Goal: Transaction & Acquisition: Obtain resource

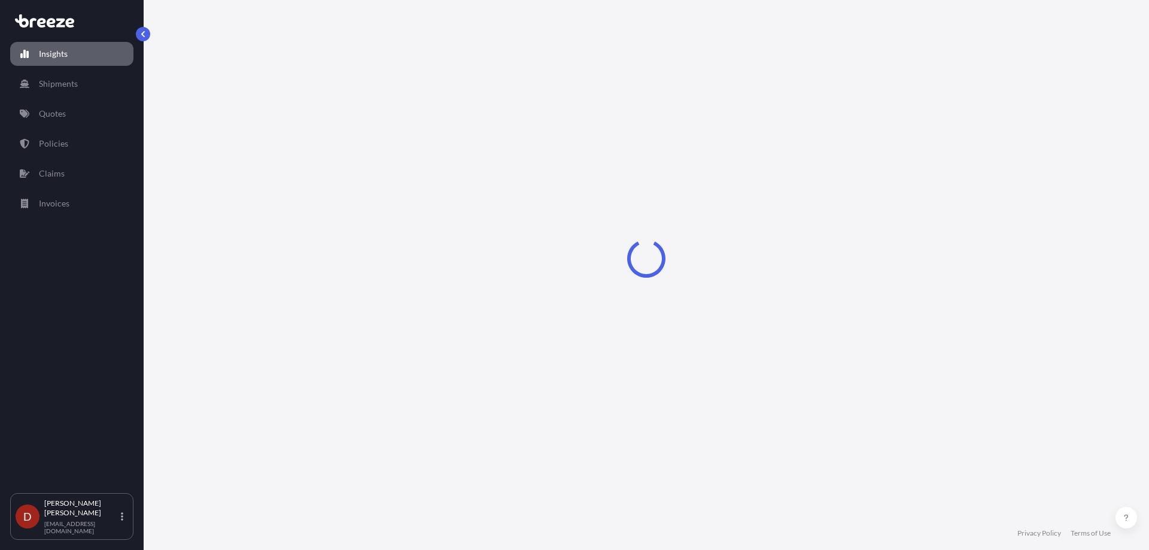
select select "2025"
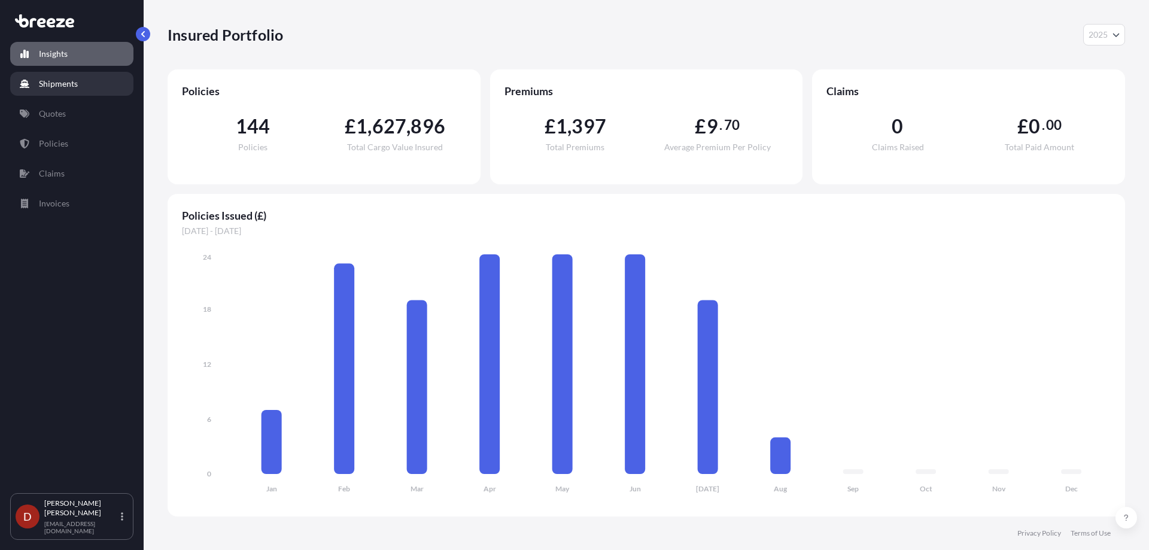
click at [68, 80] on p "Shipments" at bounding box center [58, 84] width 39 height 12
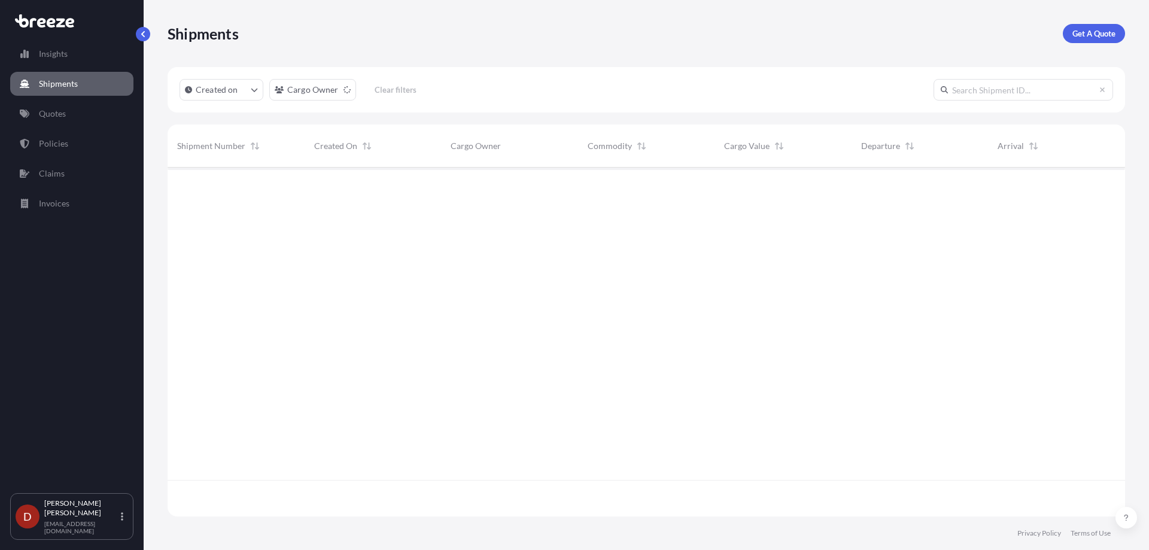
scroll to position [383, 948]
click at [1101, 32] on p "Get A Quote" at bounding box center [1093, 34] width 43 height 12
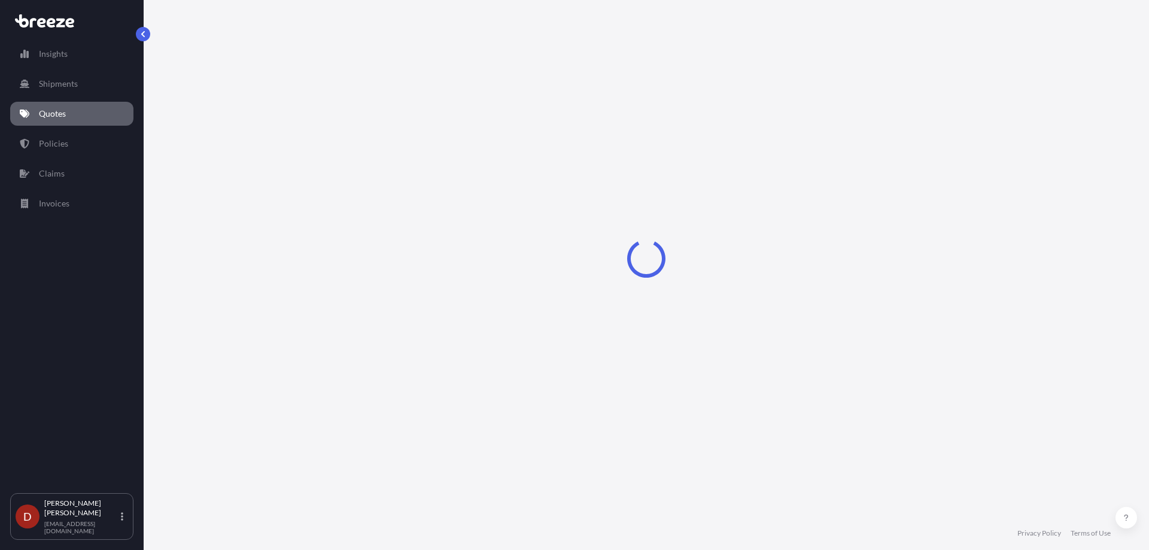
select select "Sea"
select select "1"
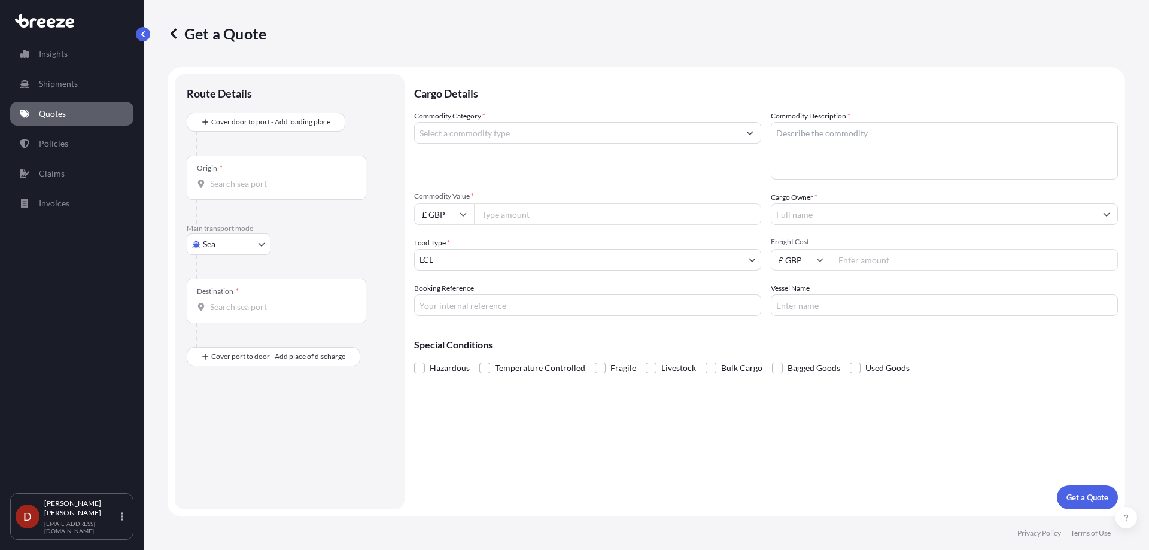
click at [285, 178] on input "Origin *" at bounding box center [280, 184] width 141 height 12
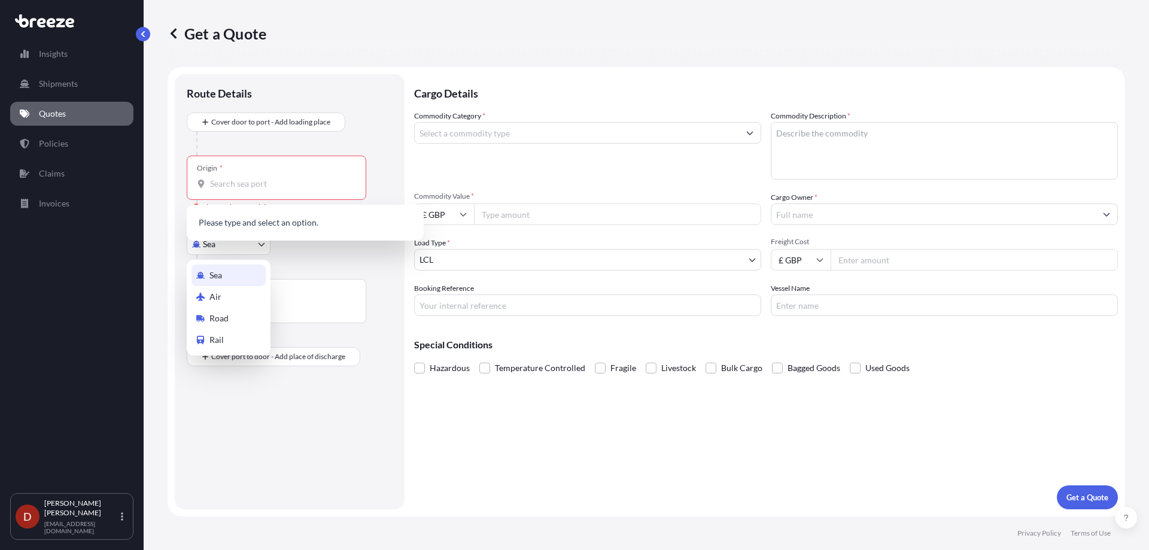
click at [216, 248] on body "0 options available. Insights Shipments Quotes Policies Claims Invoices D [PERS…" at bounding box center [574, 275] width 1149 height 550
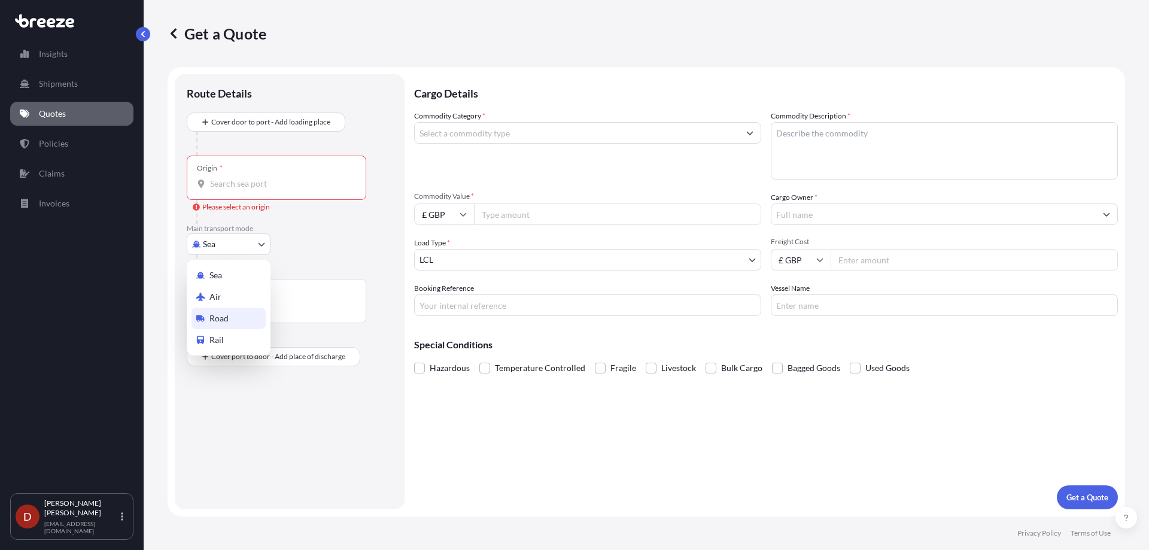
click at [214, 321] on span "Road" at bounding box center [218, 318] width 19 height 12
select select "Road"
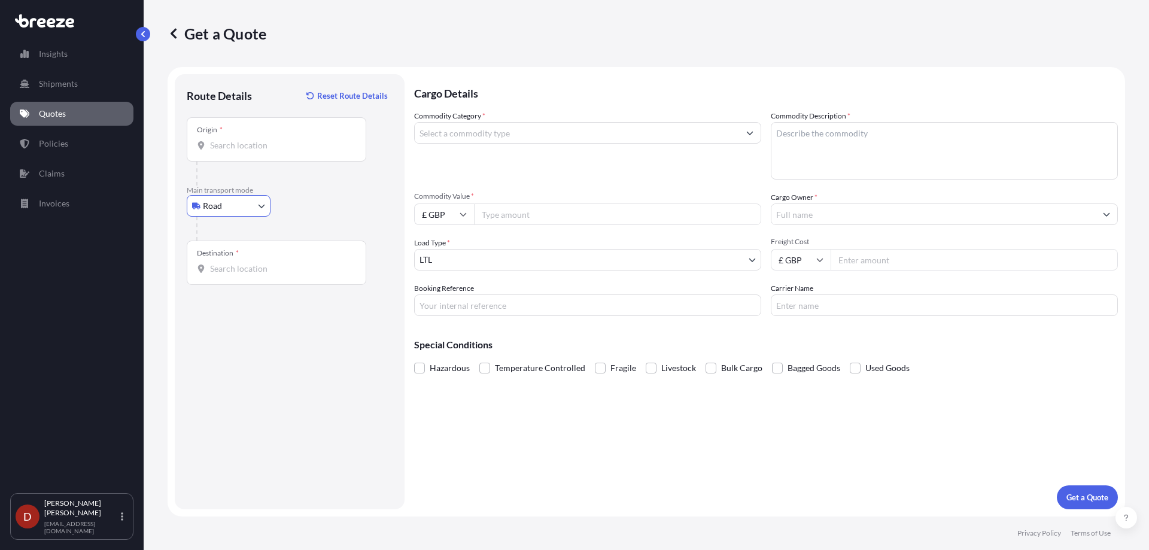
click at [233, 144] on input "Origin *" at bounding box center [280, 145] width 141 height 12
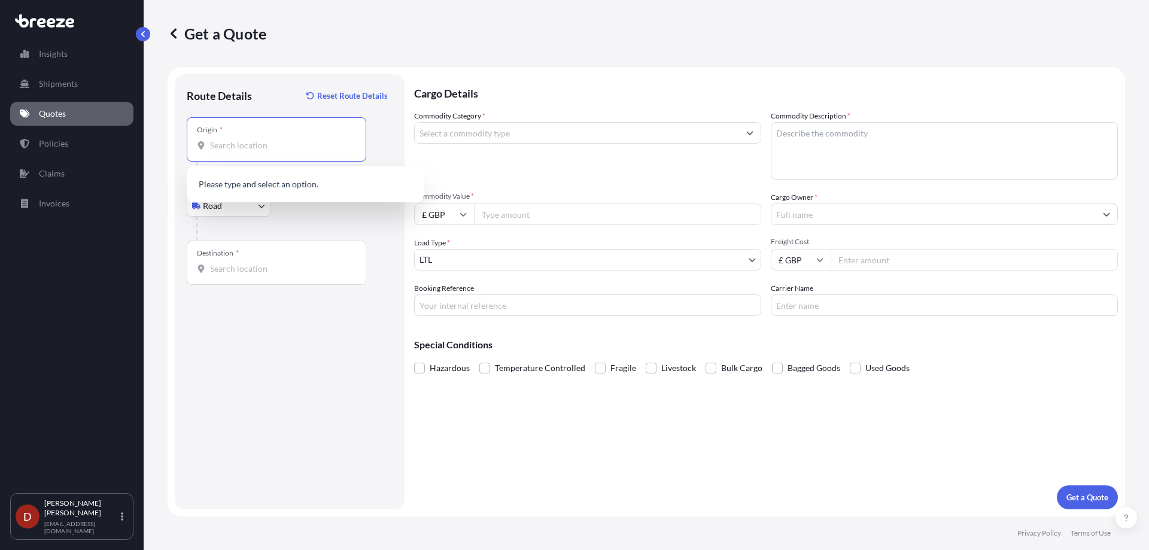
type input "r"
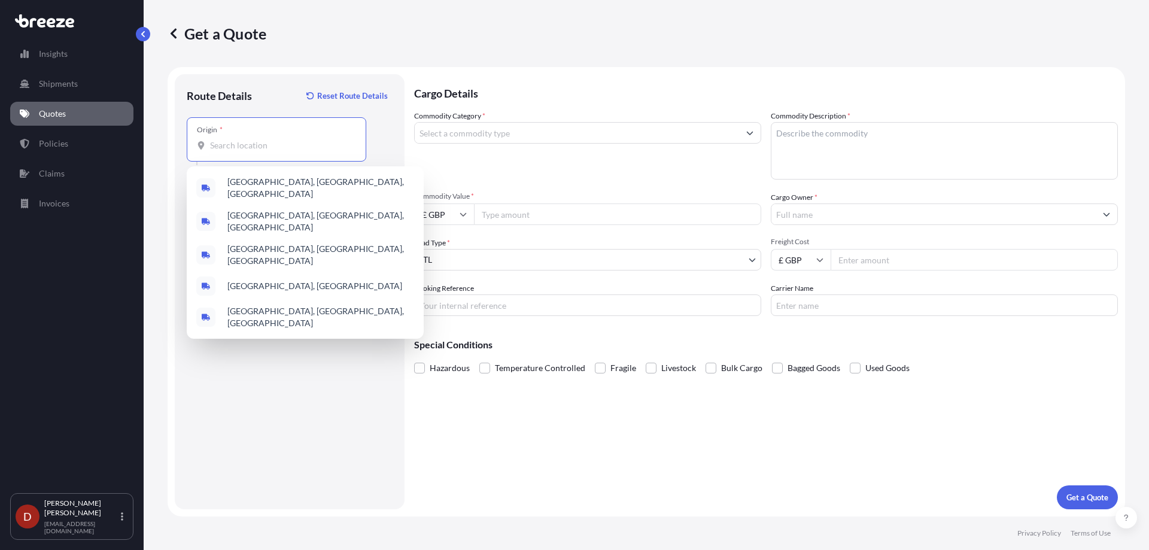
type input "e"
type input "r"
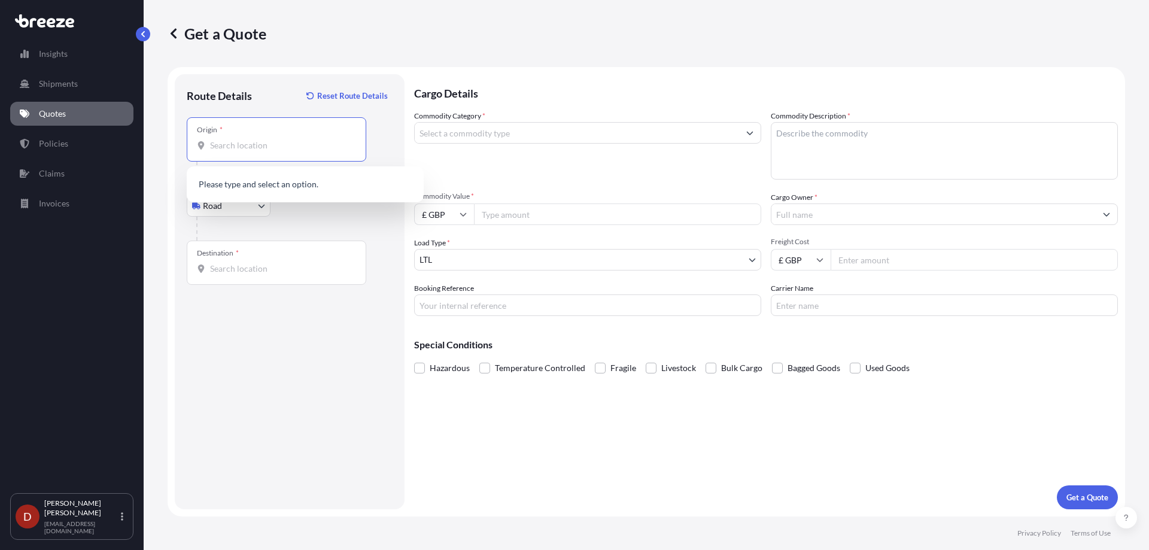
type input "r"
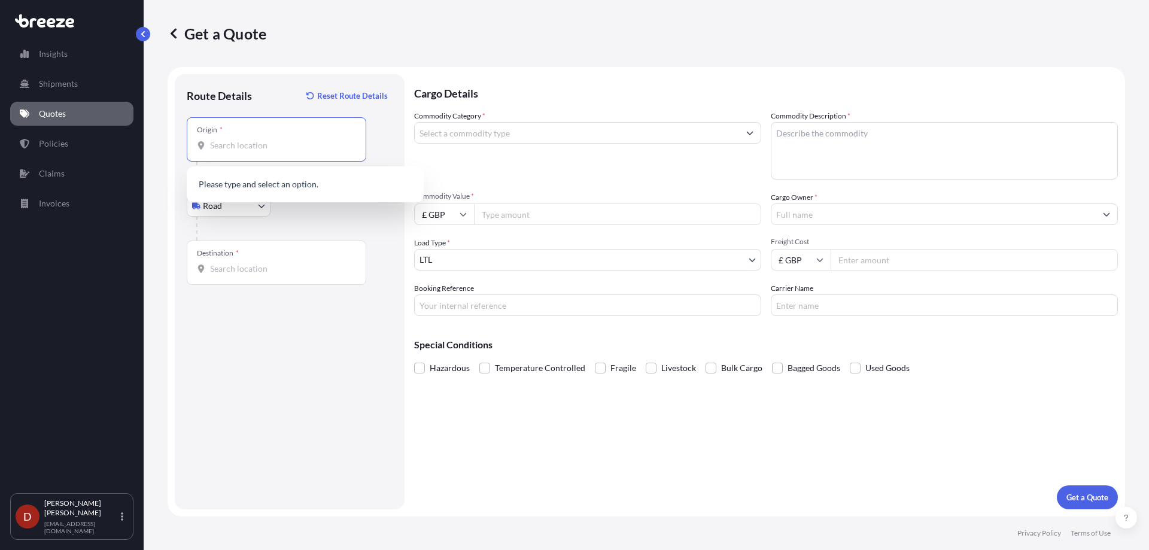
type input "r"
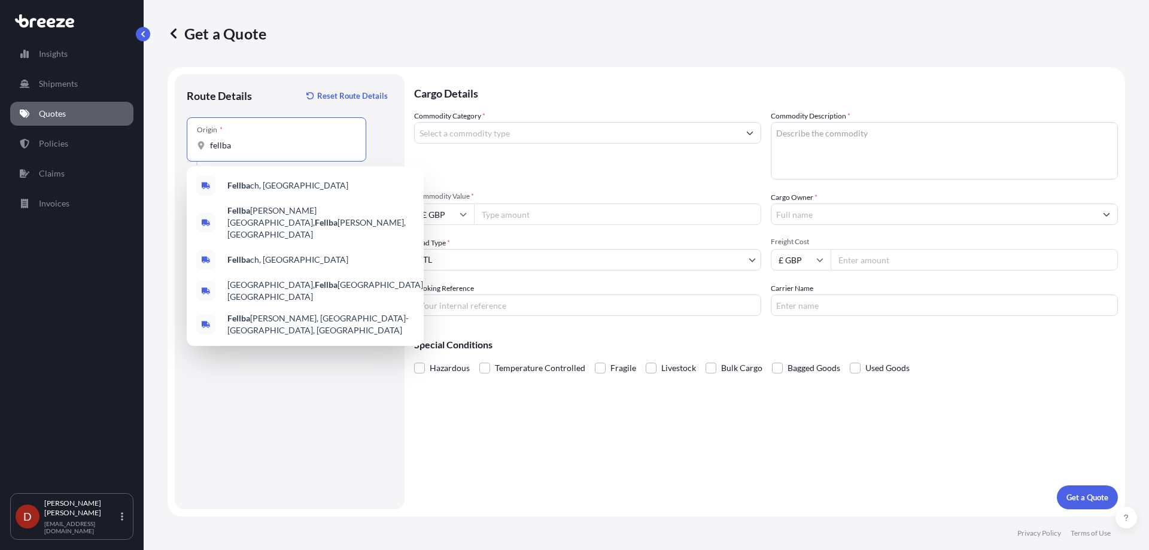
click at [242, 180] on b "Fellba" at bounding box center [238, 185] width 23 height 10
click at [245, 188] on b "Fellba" at bounding box center [238, 185] width 23 height 10
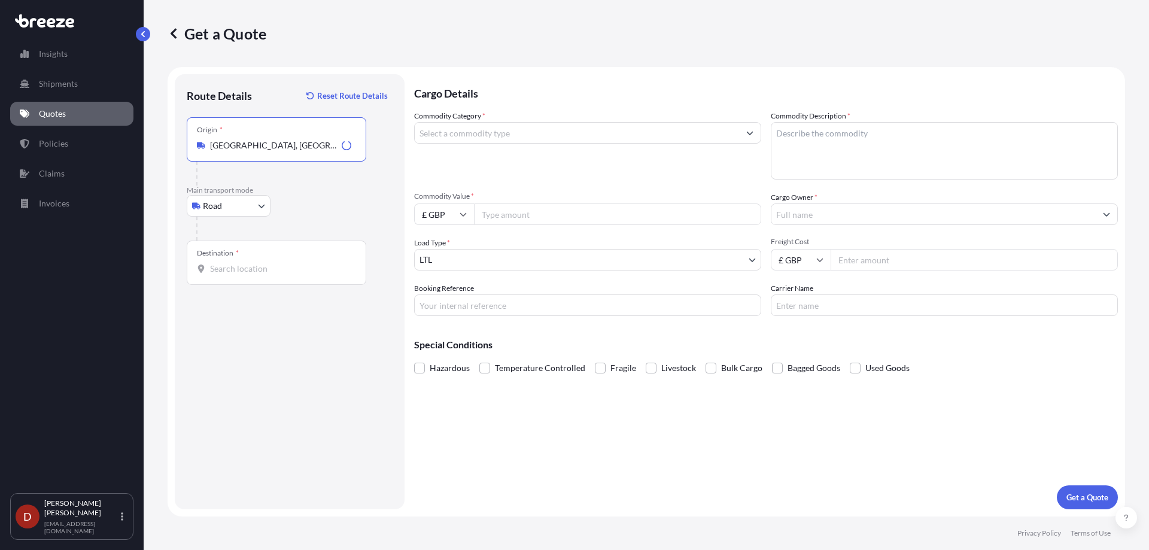
type input "[GEOGRAPHIC_DATA], [GEOGRAPHIC_DATA]"
click at [241, 270] on input "Destination *" at bounding box center [280, 269] width 141 height 12
click at [236, 270] on input "Destination * Please select a destination" at bounding box center [280, 269] width 141 height 12
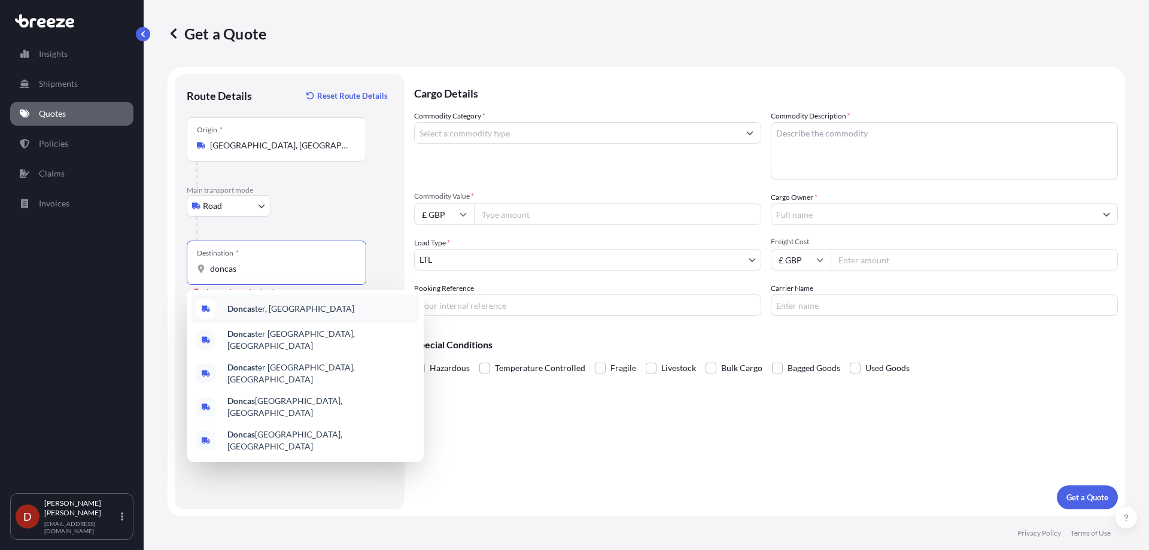
click at [262, 308] on span "Doncas ter, [GEOGRAPHIC_DATA]" at bounding box center [290, 309] width 127 height 12
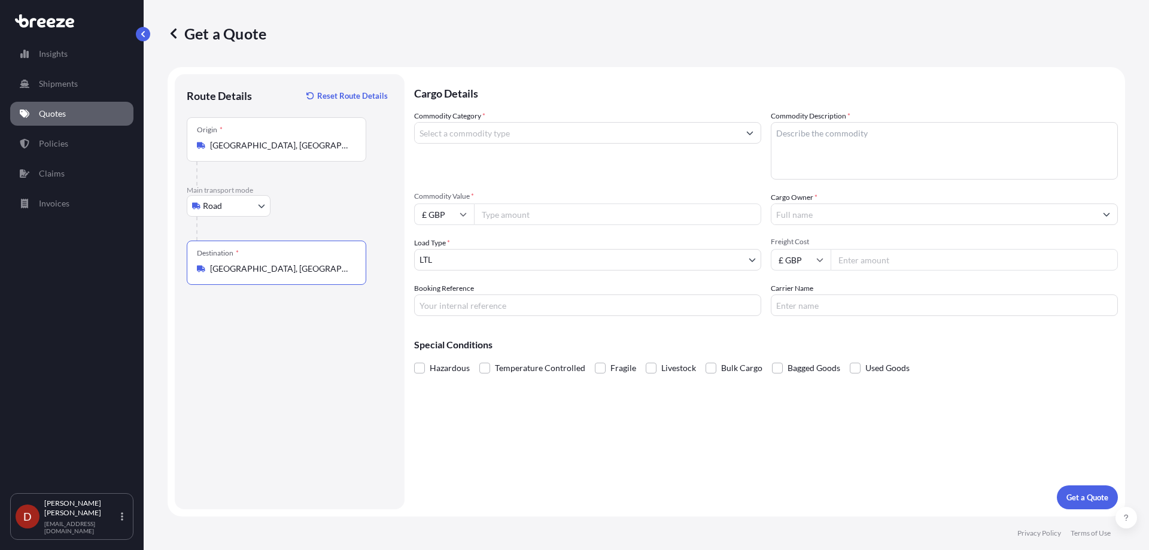
type input "[GEOGRAPHIC_DATA], [GEOGRAPHIC_DATA]"
click at [464, 145] on div "Commodity Category *" at bounding box center [587, 144] width 347 height 69
click at [479, 131] on input "Commodity Category *" at bounding box center [577, 133] width 324 height 22
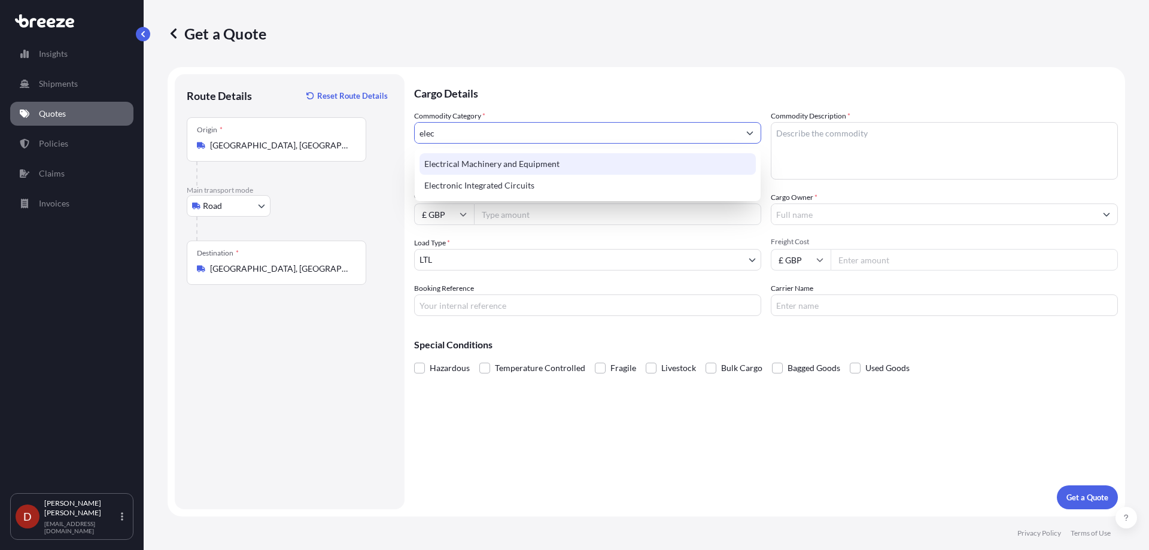
click at [472, 154] on div "Electrical Machinery and Equipment" at bounding box center [587, 164] width 336 height 22
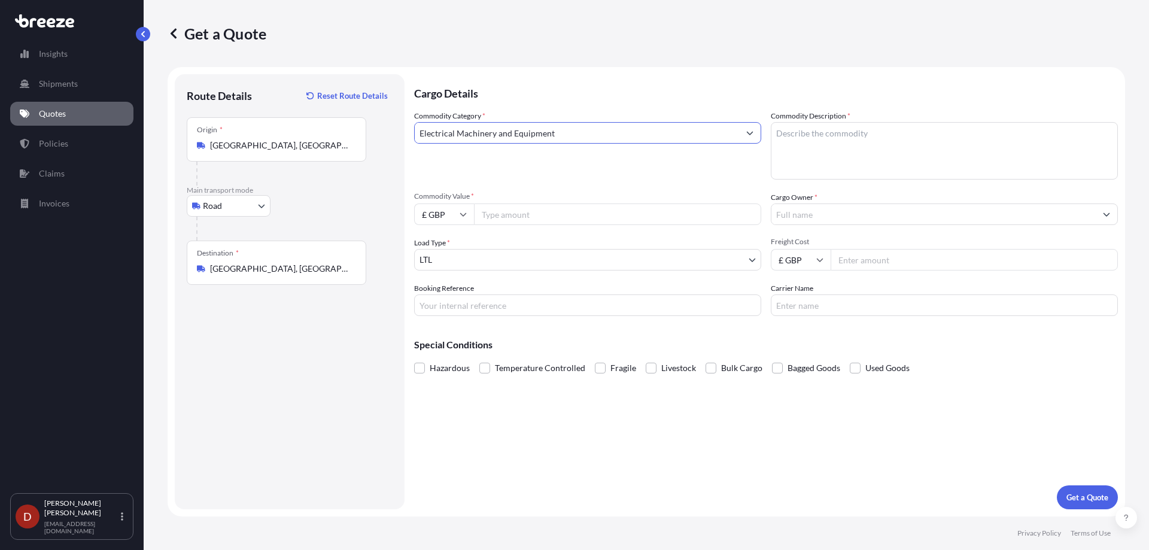
type input "Electrical Machinery and Equipment"
click at [765, 146] on div "Commodity Category * Electrical Machinery and Equipment Commodity Description *…" at bounding box center [766, 213] width 704 height 206
click at [779, 142] on textarea "Commodity Description *" at bounding box center [944, 150] width 347 height 57
click at [623, 218] on input "Commodity Value *" at bounding box center [617, 214] width 287 height 22
drag, startPoint x: 824, startPoint y: 136, endPoint x: 817, endPoint y: 135, distance: 7.2
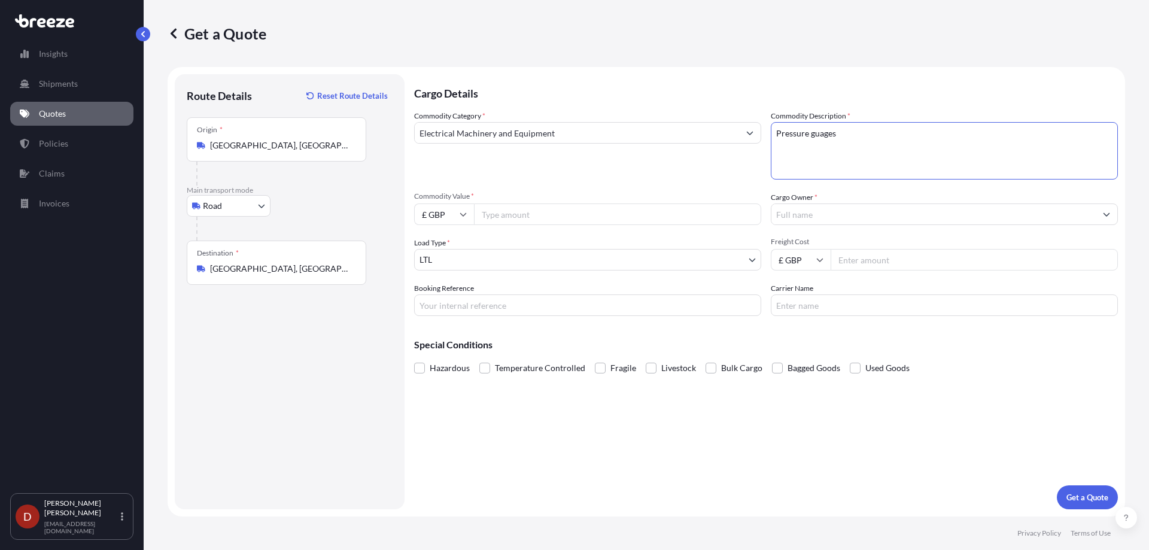
click at [817, 135] on textarea "Pressure guages" at bounding box center [944, 150] width 347 height 57
type textarea "Pressure gauges"
click at [590, 225] on div "Commodity Category * Electrical Machinery and Equipment Commodity Description *…" at bounding box center [766, 213] width 704 height 206
click at [560, 222] on input "Commodity Value *" at bounding box center [617, 214] width 287 height 22
click at [502, 216] on input "Commodity Value *" at bounding box center [617, 214] width 287 height 22
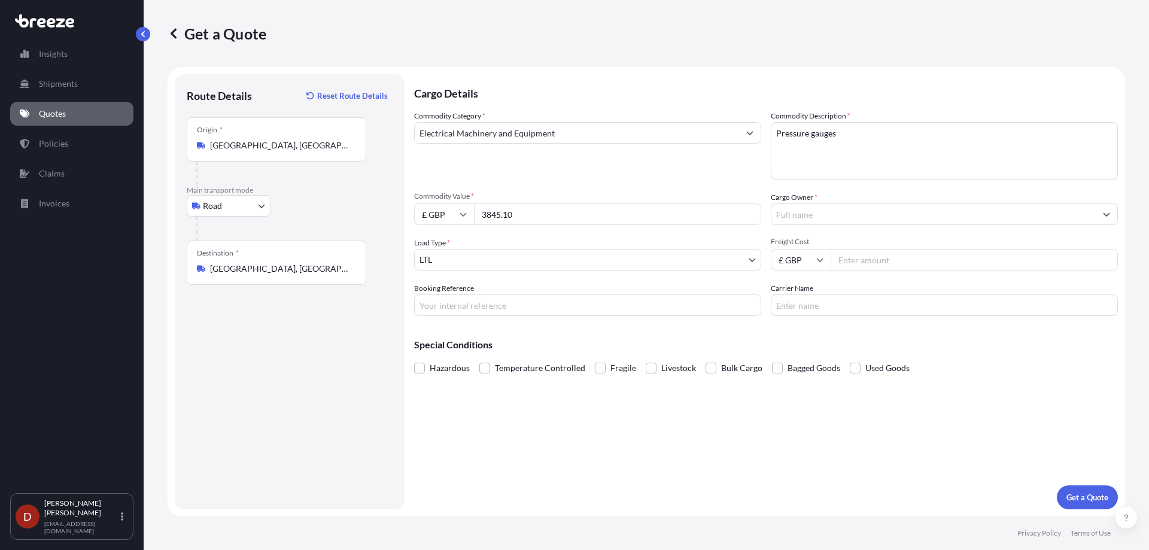
type input "3845.10"
click at [455, 215] on input "£ GBP" at bounding box center [444, 214] width 60 height 22
click at [434, 250] on div "€ EUR" at bounding box center [444, 247] width 50 height 23
type input "€ EUR"
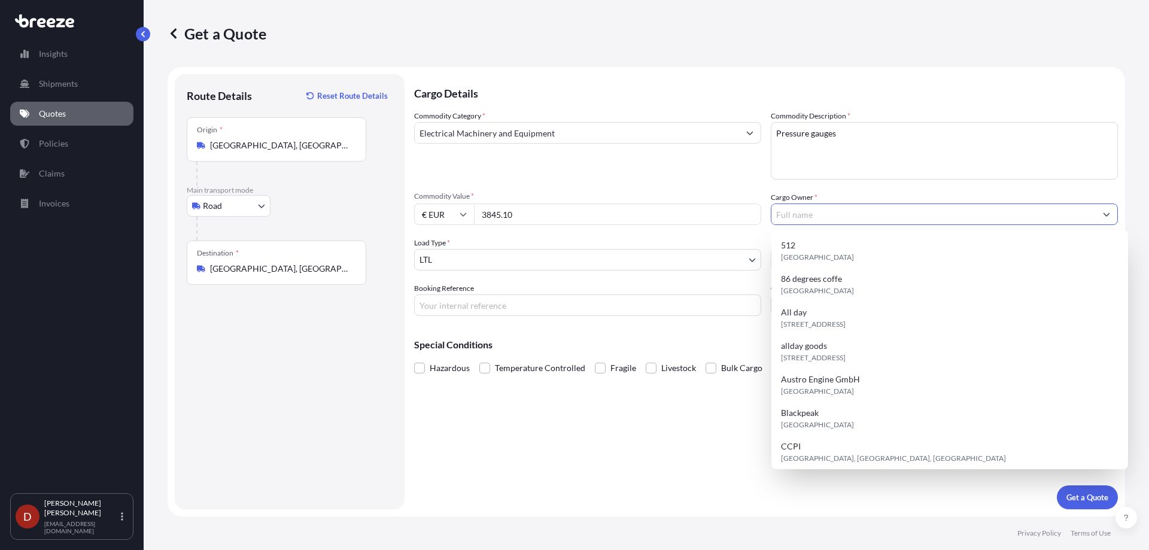
click at [823, 217] on input "Cargo Owner *" at bounding box center [933, 214] width 324 height 22
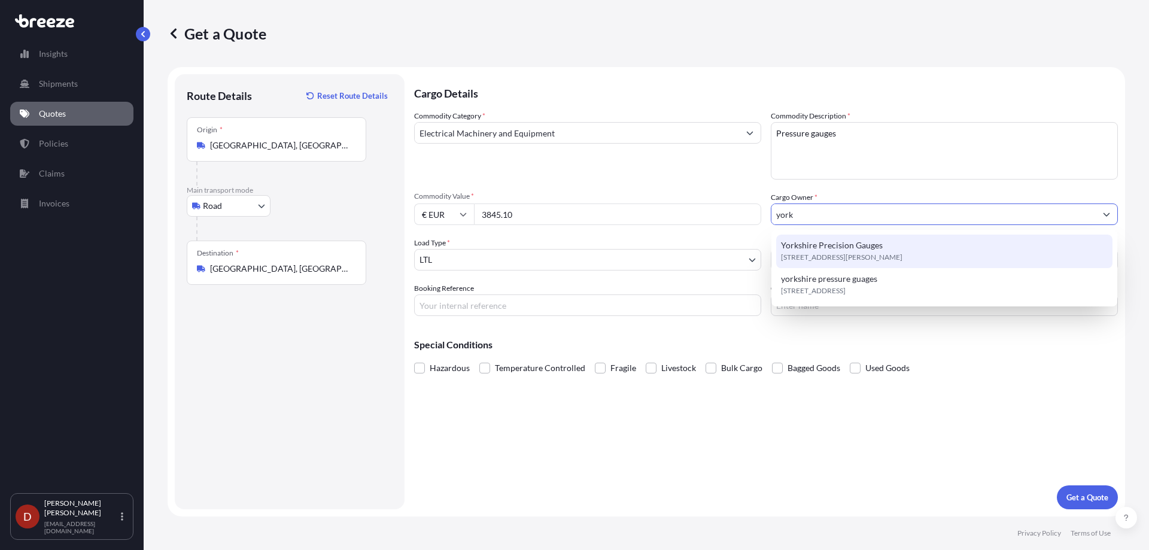
click at [823, 257] on span "[STREET_ADDRESS][PERSON_NAME]" at bounding box center [841, 257] width 121 height 12
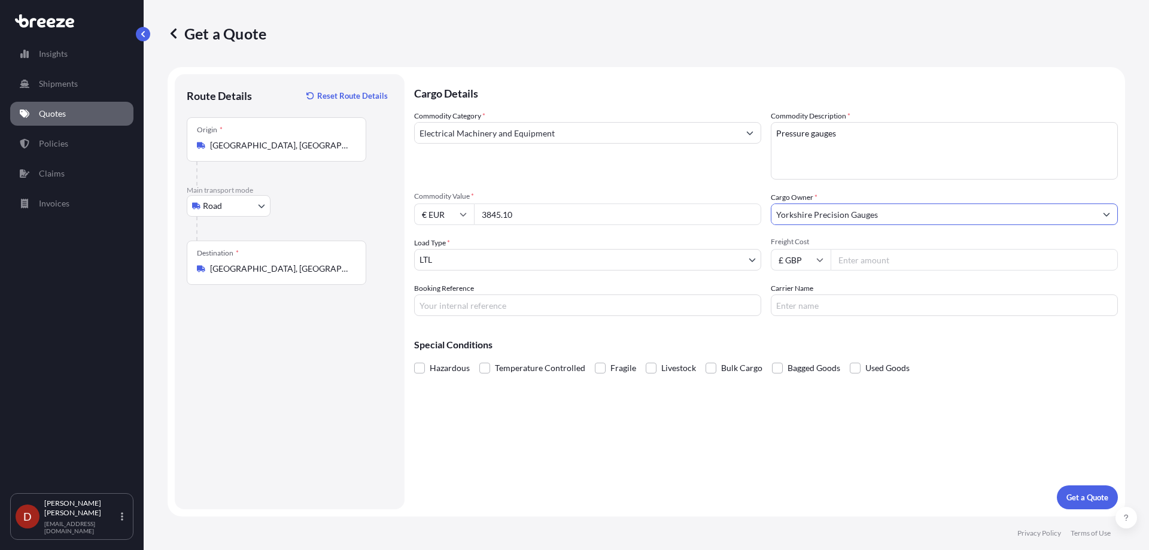
type input "Yorkshire Precision Gauges"
click at [551, 310] on input "Booking Reference" at bounding box center [587, 305] width 347 height 22
type input "E"
click at [487, 307] on input "SDSa001" at bounding box center [587, 305] width 347 height 22
type input "SDSa00190195"
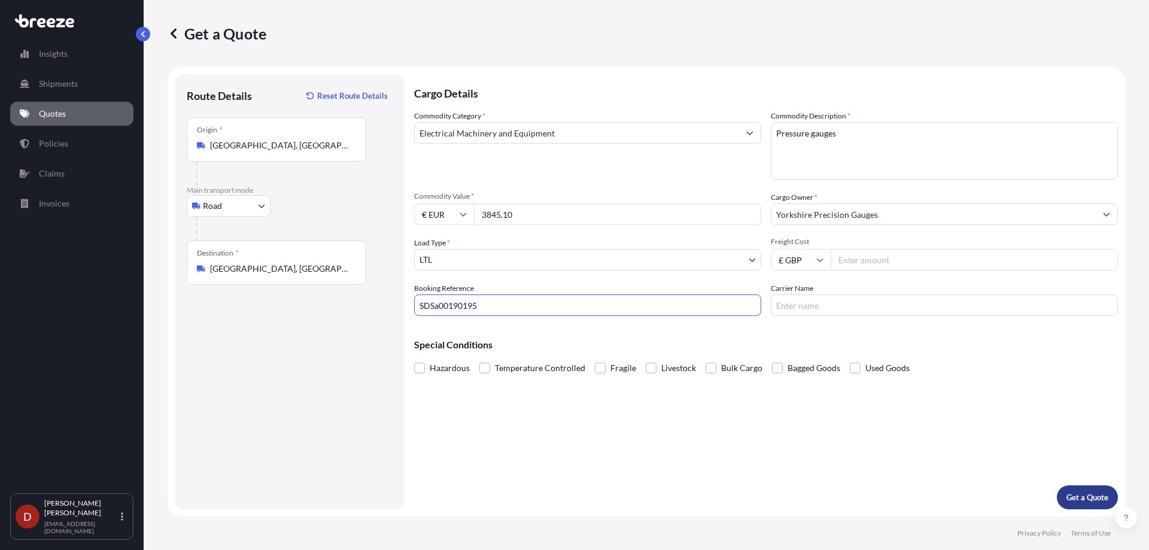
click at [1095, 507] on button "Get a Quote" at bounding box center [1087, 497] width 61 height 24
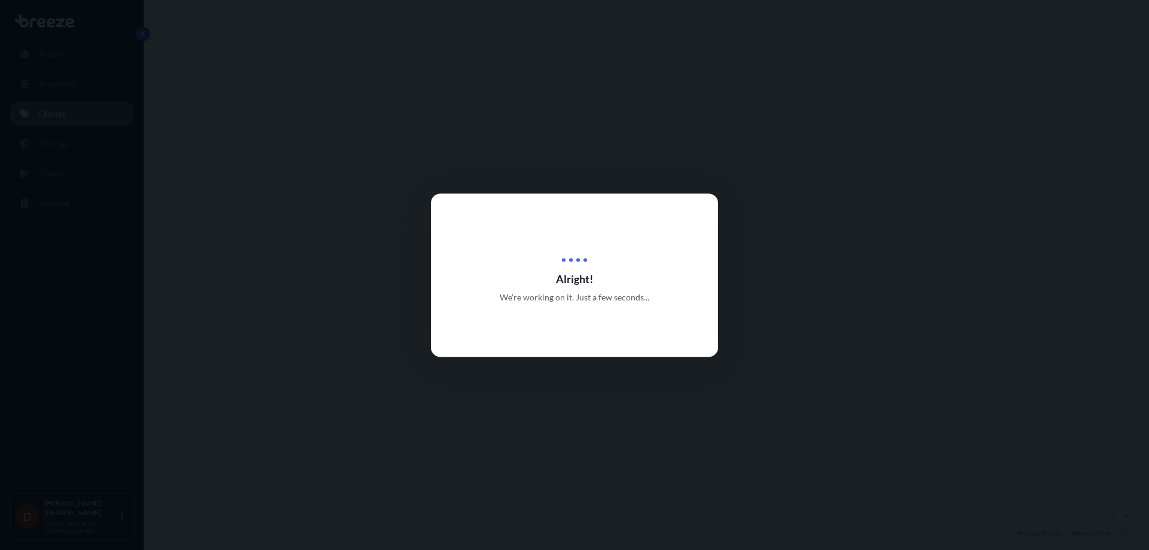
select select "Road"
select select "1"
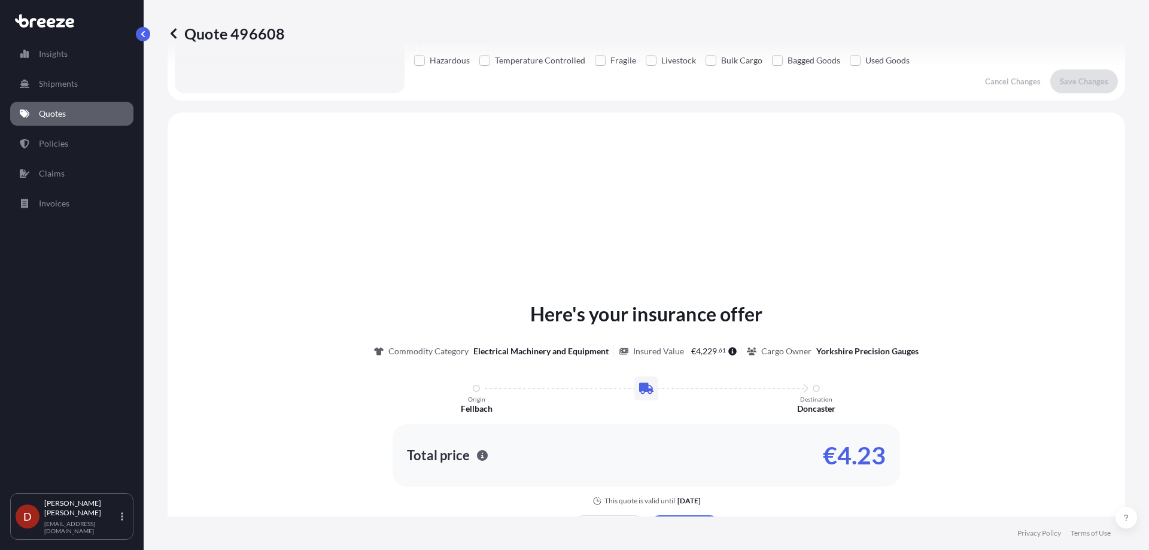
scroll to position [360, 0]
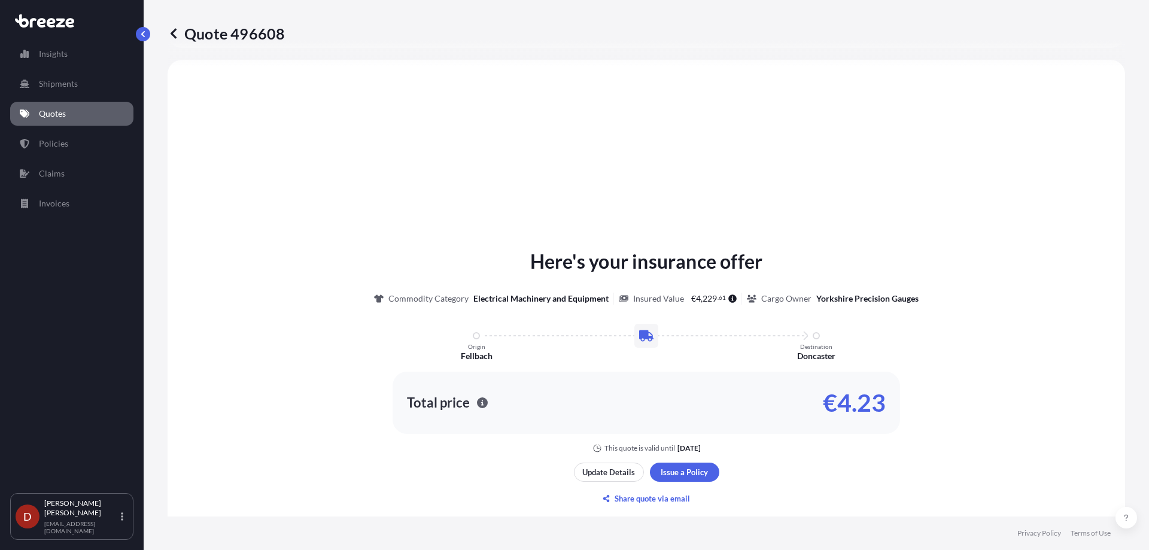
click at [682, 484] on div "Update Details Issue a Policy Share quote via email" at bounding box center [646, 485] width 145 height 45
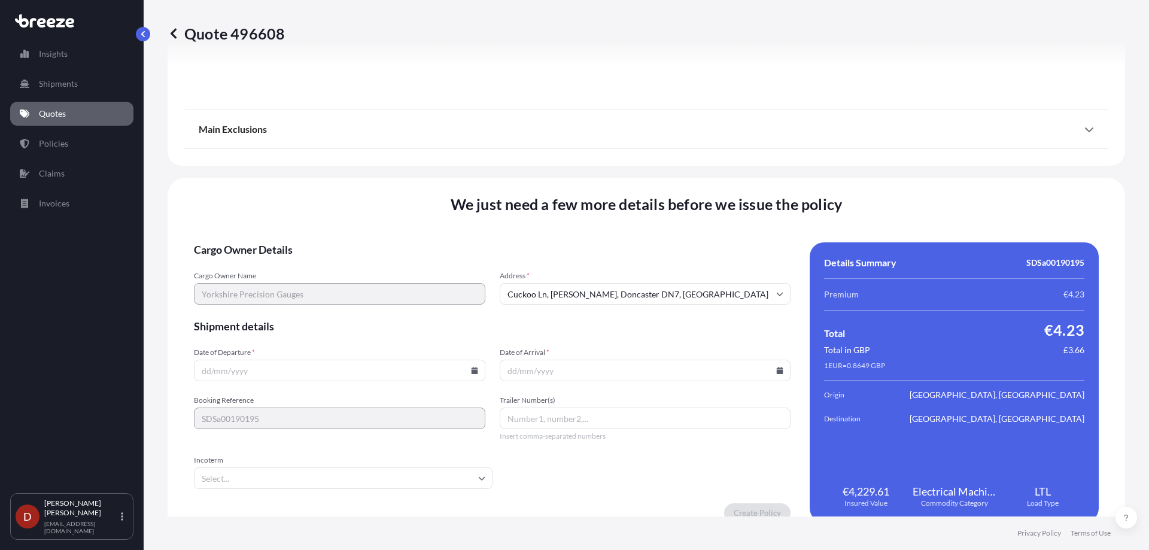
scroll to position [1337, 0]
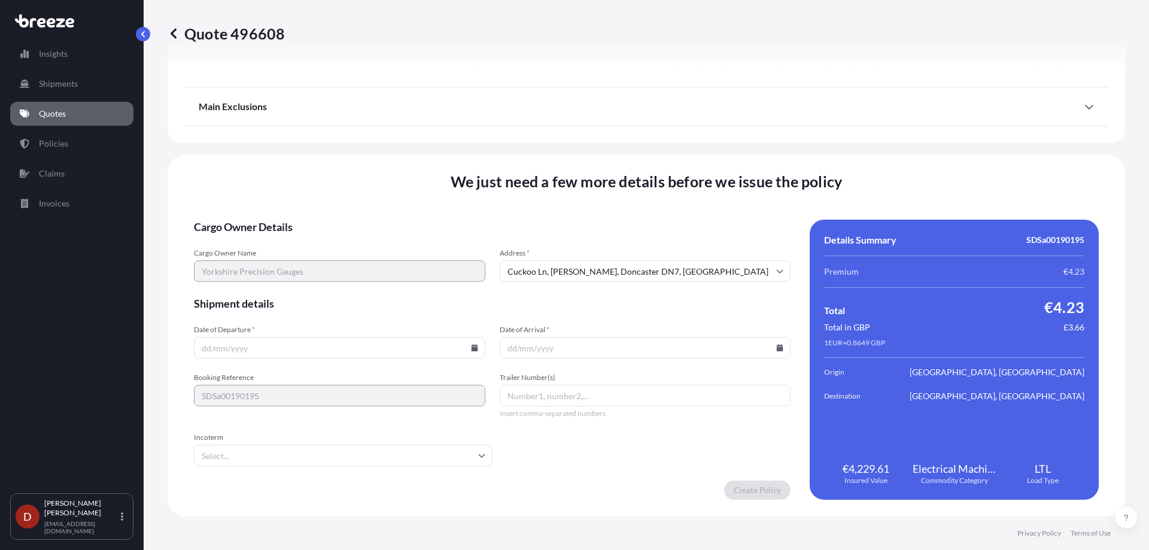
click at [398, 332] on span "Date of Departure *" at bounding box center [339, 330] width 291 height 10
click at [398, 337] on input "Date of Departure *" at bounding box center [339, 348] width 291 height 22
click at [472, 347] on div at bounding box center [339, 348] width 291 height 22
click at [472, 347] on icon at bounding box center [474, 347] width 7 height 7
click at [306, 246] on button "13" at bounding box center [309, 241] width 19 height 19
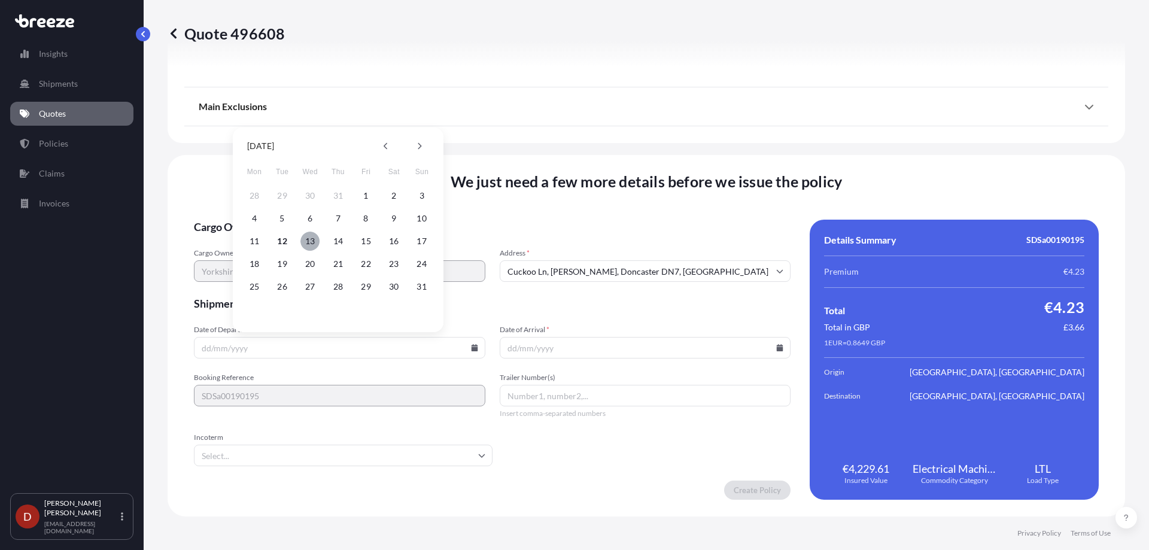
type input "[DATE]"
click at [552, 326] on span "Date of Arrival *" at bounding box center [645, 330] width 291 height 10
drag, startPoint x: 576, startPoint y: 336, endPoint x: 582, endPoint y: 338, distance: 6.2
click at [579, 336] on div "Date of Arrival *" at bounding box center [645, 342] width 291 height 34
click at [661, 349] on input "Date of Arrival *" at bounding box center [645, 348] width 291 height 22
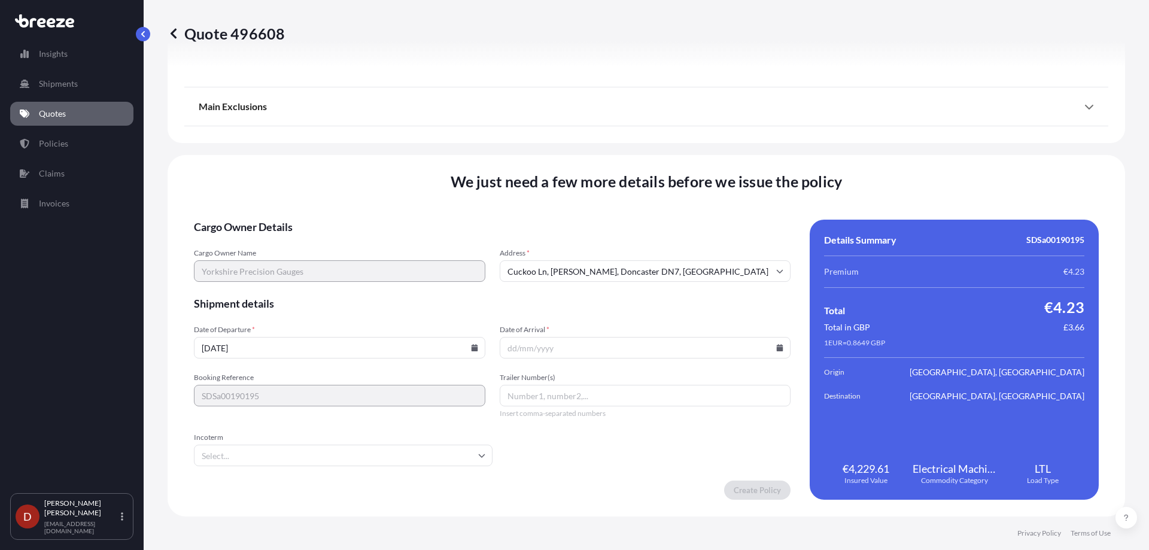
click at [777, 348] on icon at bounding box center [780, 347] width 7 height 7
click at [590, 265] on button "19" at bounding box center [585, 263] width 19 height 19
type input "[DATE]"
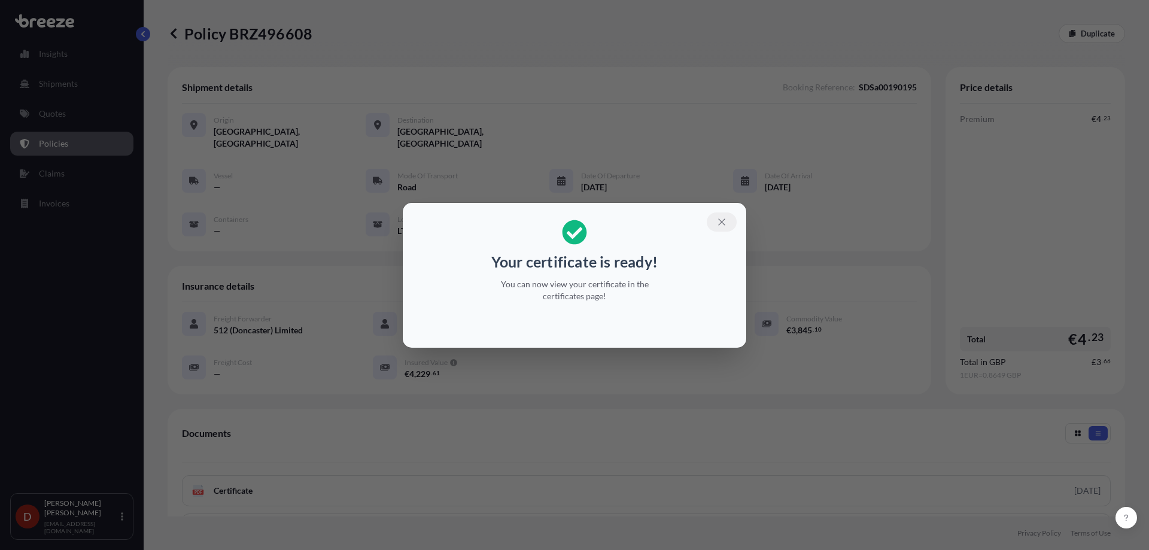
click at [718, 218] on icon "button" at bounding box center [721, 222] width 11 height 11
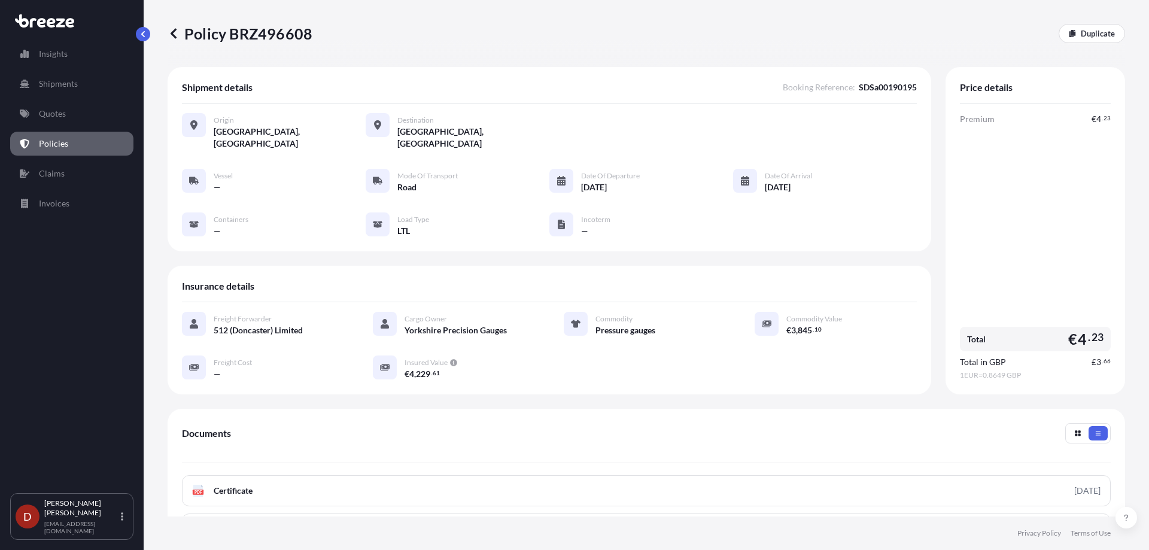
click at [557, 527] on footer "Privacy Policy Terms of Use" at bounding box center [646, 533] width 1005 height 34
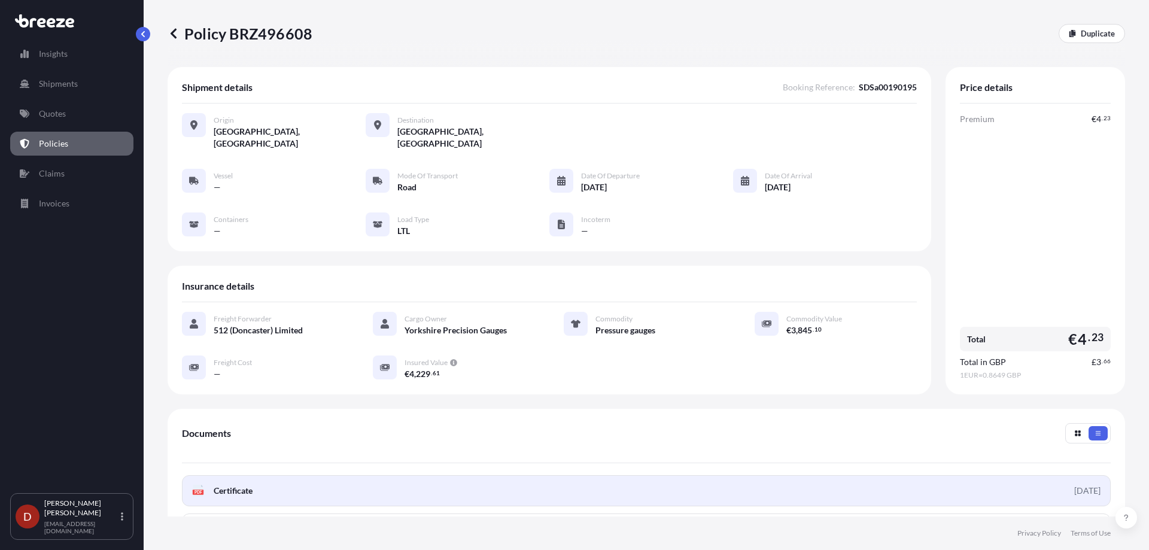
click at [545, 488] on link "PDF Certificate [DATE]" at bounding box center [646, 490] width 929 height 31
